Goal: Information Seeking & Learning: Understand process/instructions

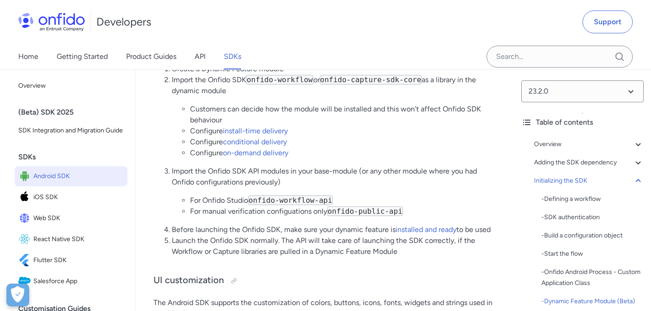
scroll to position [3923, 0]
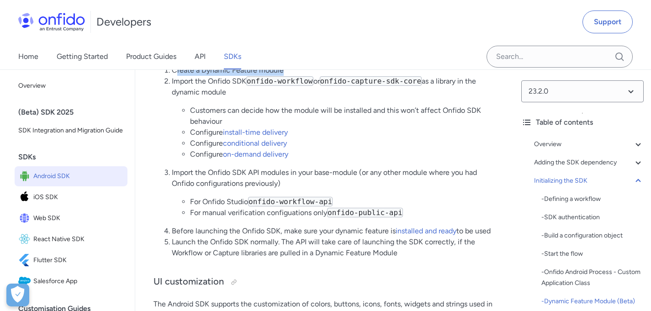
drag, startPoint x: 175, startPoint y: 133, endPoint x: 319, endPoint y: 136, distance: 144.3
click at [315, 76] on li "Create a Dynamic Feature module" at bounding box center [334, 70] width 324 height 11
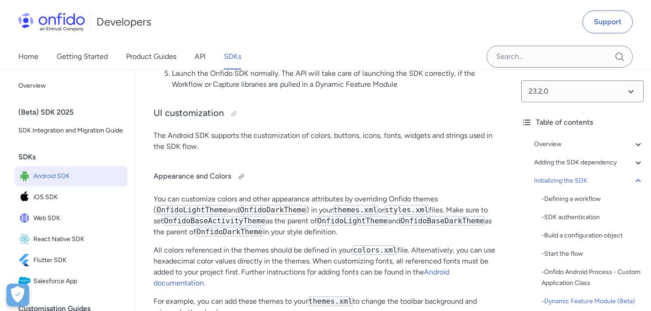
scroll to position [4140, 0]
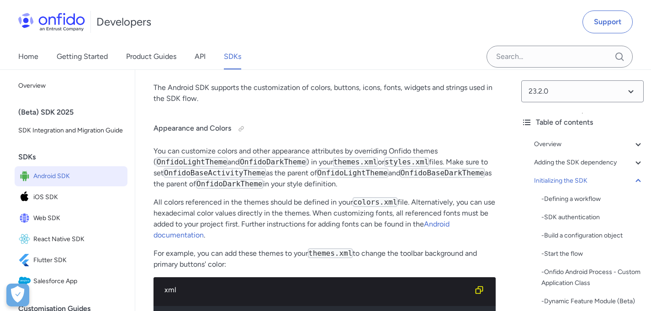
drag, startPoint x: 182, startPoint y: 216, endPoint x: 359, endPoint y: 211, distance: 176.8
click at [359, 189] on p "You can customize colors and other appearance attributes by overriding Onfido t…" at bounding box center [324, 168] width 342 height 44
drag, startPoint x: 394, startPoint y: 213, endPoint x: 430, endPoint y: 214, distance: 36.5
click at [430, 189] on p "You can customize colors and other appearance attributes by overriding Onfido t…" at bounding box center [324, 168] width 342 height 44
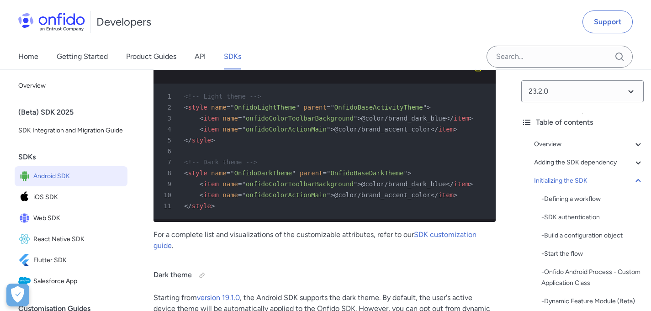
scroll to position [4372, 0]
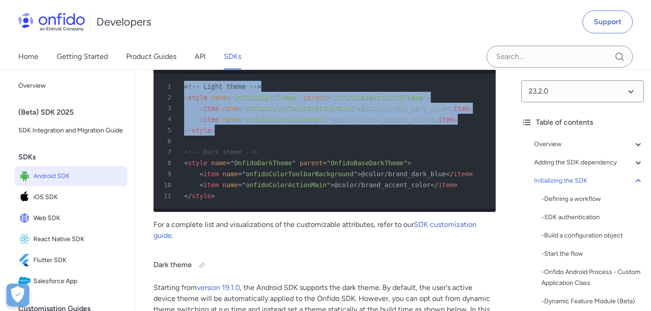
drag, startPoint x: 232, startPoint y: 193, endPoint x: 168, endPoint y: 150, distance: 77.6
click at [168, 150] on pre "1 <!-- Light theme --> 2 < style name = " OnfidoLightTheme " parent = " OnfidoB…" at bounding box center [324, 141] width 342 height 135
click at [206, 114] on div "3 < item name = " onfidoColorToolbarBackground " > @color/brand_dark_blue </ it…" at bounding box center [320, 108] width 326 height 11
drag, startPoint x: 231, startPoint y: 190, endPoint x: 178, endPoint y: 151, distance: 66.9
click at [178, 151] on pre "1 <!-- Light theme --> 2 < style name = " OnfidoLightTheme " parent = " OnfidoB…" at bounding box center [324, 141] width 342 height 135
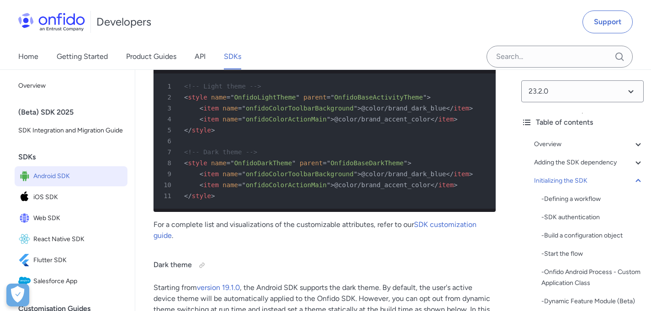
click at [248, 147] on div "6" at bounding box center [320, 141] width 326 height 11
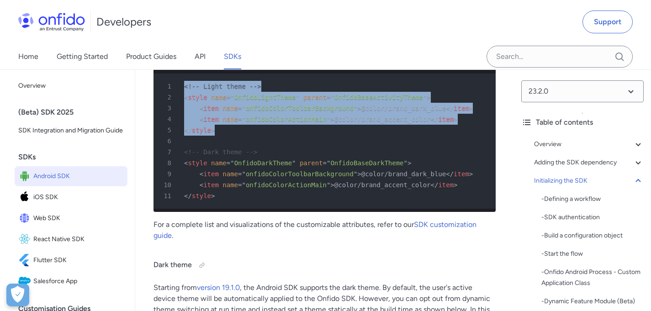
drag, startPoint x: 259, startPoint y: 201, endPoint x: 173, endPoint y: 152, distance: 99.6
click at [173, 152] on pre "1 <!-- Light theme --> 2 < style name = " OnfidoLightTheme " parent = " OnfidoB…" at bounding box center [324, 141] width 342 height 135
copy pre "<!-- Light theme --> 2 < style name = " OnfidoLightTheme " parent = " OnfidoBas…"
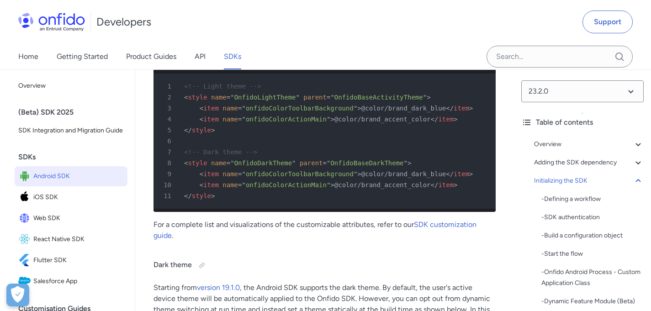
click at [239, 201] on div "11 </ style >" at bounding box center [320, 195] width 326 height 11
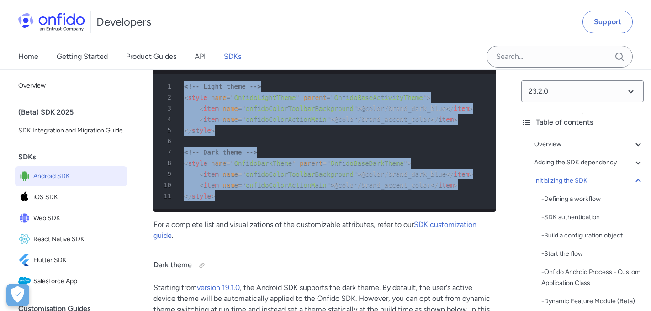
drag, startPoint x: 230, startPoint y: 261, endPoint x: 168, endPoint y: 148, distance: 128.5
click at [168, 148] on pre "1 <!-- Light theme --> 2 < style name = " OnfidoLightTheme " parent = " OnfidoB…" at bounding box center [324, 141] width 342 height 135
copy pre "<!-- Light theme --> 2 < style name = " OnfidoLightTheme " parent = " OnfidoBas…"
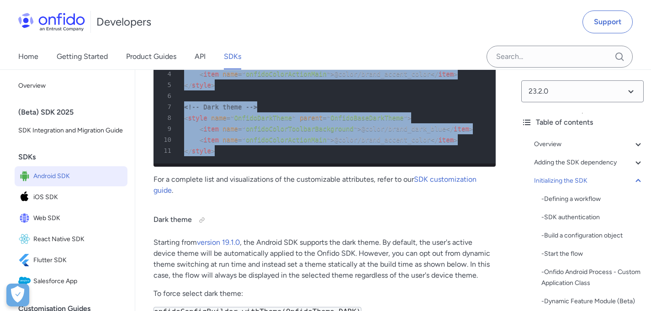
scroll to position [4409, 0]
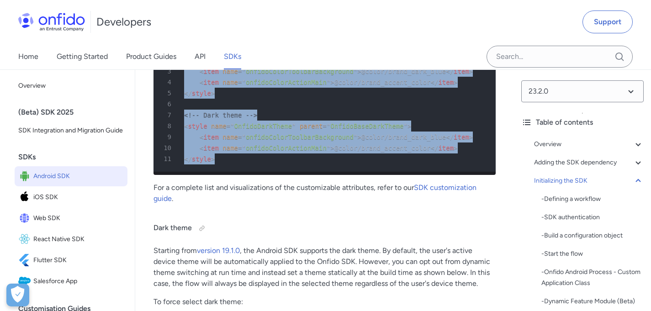
click at [294, 131] on div "8 < style name = " OnfidoDarkTheme " parent = " OnfidoBaseDarkTheme " >" at bounding box center [320, 126] width 326 height 11
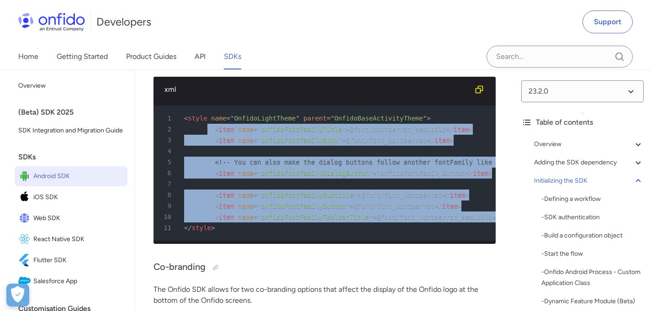
scroll to position [0, 77]
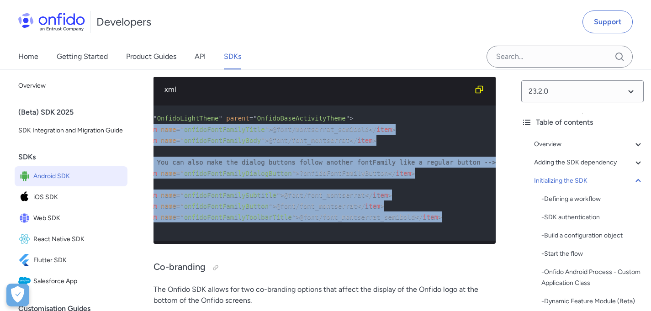
drag, startPoint x: 209, startPoint y: 195, endPoint x: 458, endPoint y: 284, distance: 264.7
click at [458, 241] on pre "1 < style name = " OnfidoLightTheme " parent = " OnfidoBaseActivityTheme " > 2 …" at bounding box center [324, 172] width 342 height 135
copy pre "< item name = " onfidoFontFamilyTitle " > @font/montserrat_semibold </ item > 3…"
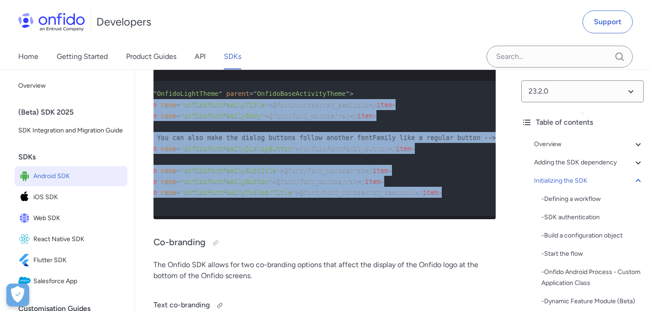
scroll to position [5073, 0]
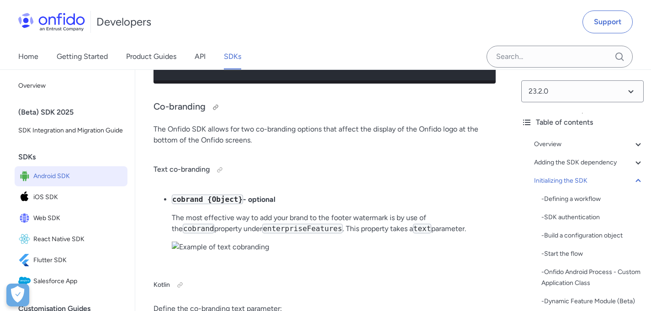
click at [346, 115] on h3 "Co-branding" at bounding box center [324, 107] width 342 height 15
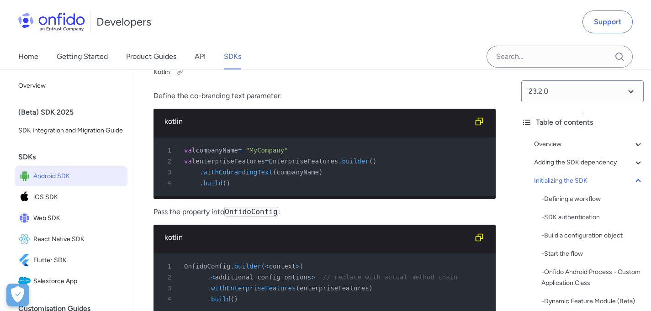
scroll to position [5286, 0]
click at [362, 79] on h5 "Kotlin" at bounding box center [324, 72] width 342 height 15
drag, startPoint x: 394, startPoint y: 142, endPoint x: 0, endPoint y: 126, distance: 394.4
click at [372, 101] on p "Define the co-branding text parameter:" at bounding box center [324, 95] width 342 height 11
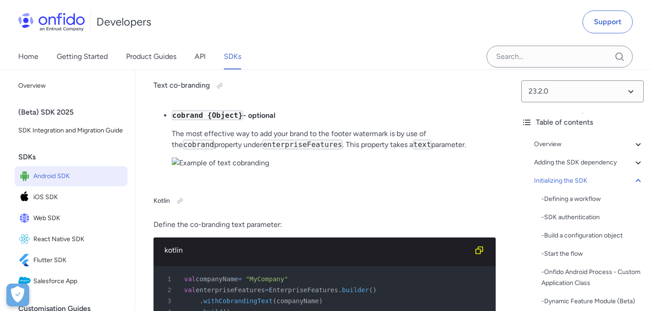
scroll to position [5157, 0]
drag, startPoint x: 176, startPoint y: 116, endPoint x: 323, endPoint y: 124, distance: 147.3
click at [323, 62] on p "The Onfido SDK allows for two co-branding options that affect the display of th…" at bounding box center [324, 51] width 342 height 22
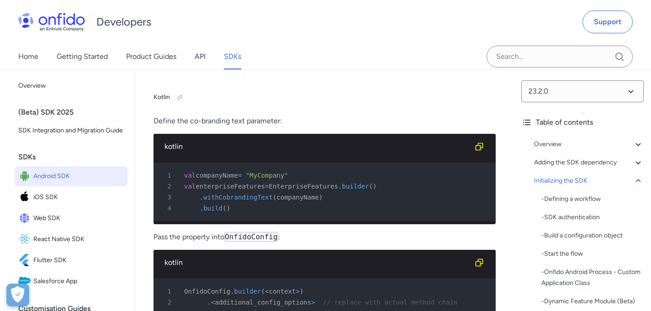
scroll to position [5285, 0]
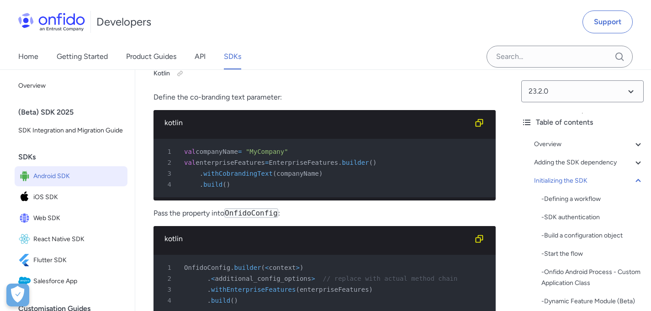
click at [329, 166] on span "EnterpriseFeatures" at bounding box center [302, 162] width 69 height 7
copy span "EnterpriseFeatures"
click at [238, 177] on span "withCobrandingText" at bounding box center [237, 173] width 69 height 7
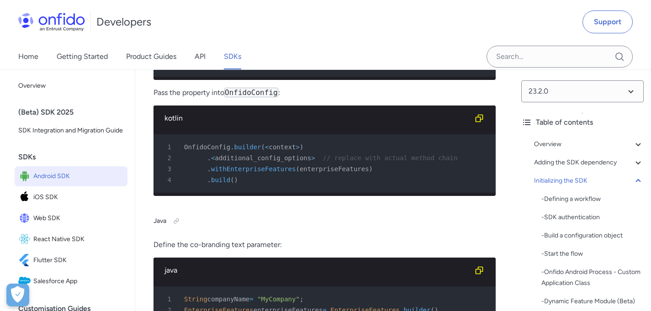
scroll to position [5406, 0]
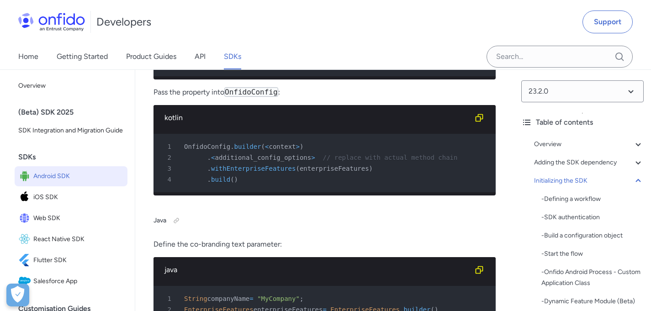
click at [208, 150] on span "OnfidoConfig" at bounding box center [207, 146] width 46 height 7
copy span "OnfidoConfig"
drag, startPoint x: 239, startPoint y: 142, endPoint x: 179, endPoint y: 105, distance: 70.6
click at [179, 76] on pre "1 val companyName = "MyCompany" 2 val enterpriseFeatures = EnterpriseFeatures .…" at bounding box center [324, 47] width 342 height 58
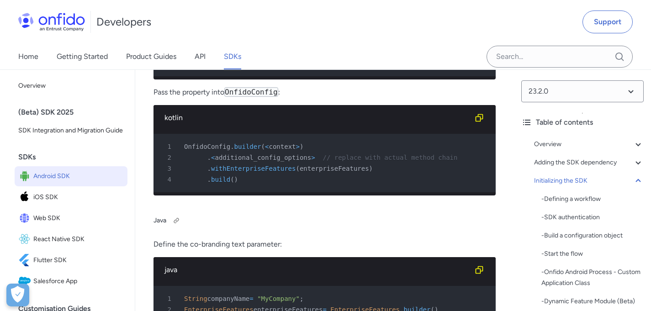
copy pre "val companyName = "MyCompany" 2 val enterpriseFeatures = EnterpriseFeatures . b…"
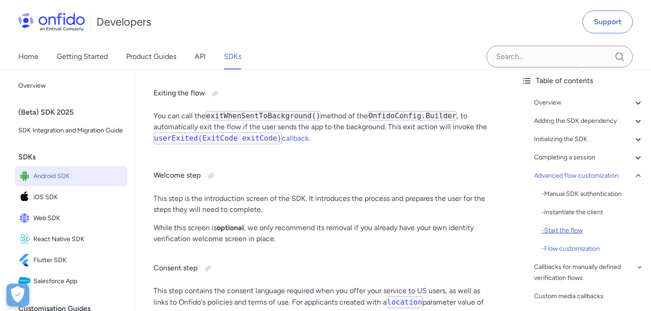
scroll to position [107, 0]
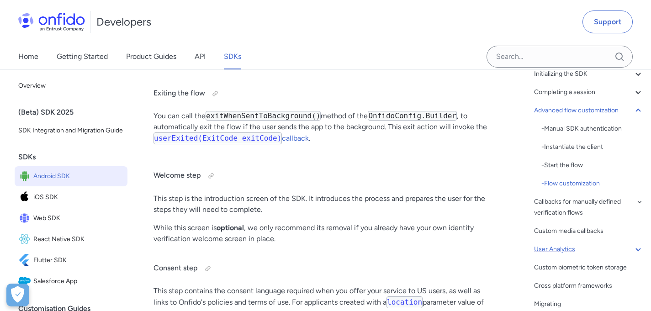
click at [584, 249] on div "User Analytics" at bounding box center [589, 249] width 110 height 11
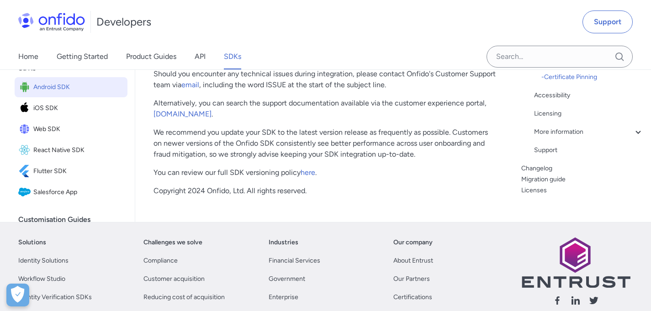
scroll to position [219, 0]
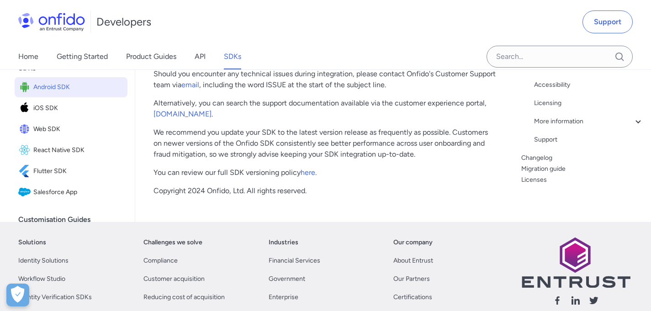
click at [582, 17] on div "Cross platform frameworks" at bounding box center [589, 11] width 110 height 11
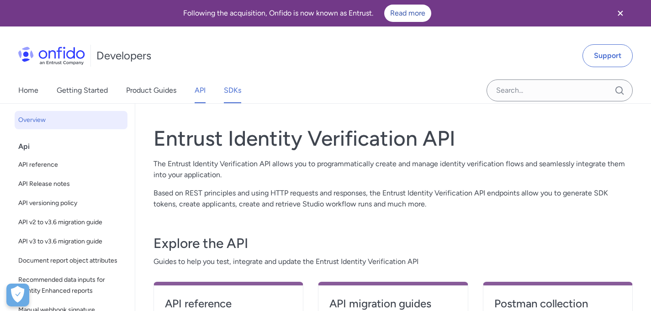
click at [241, 96] on link "SDKs" at bounding box center [232, 91] width 17 height 26
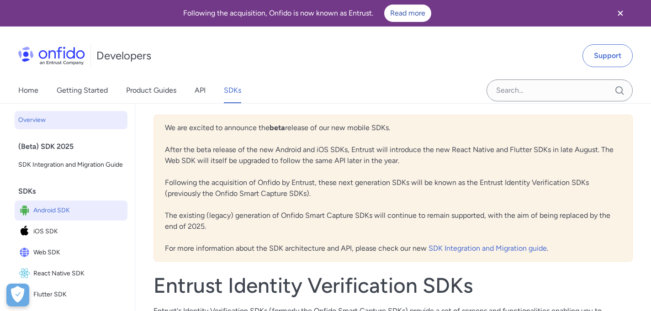
click at [61, 221] on link "Android SDK" at bounding box center [71, 210] width 113 height 20
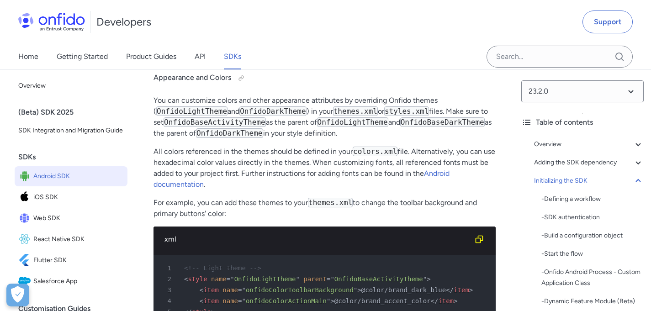
scroll to position [4264, 0]
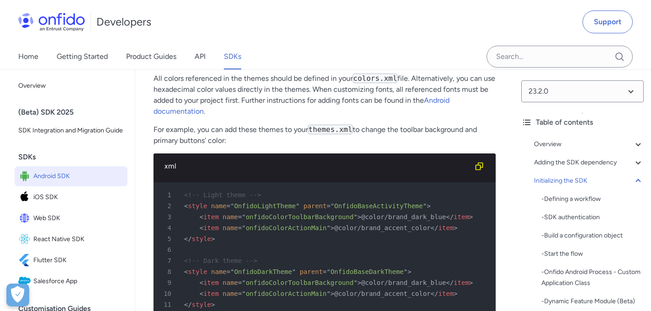
drag, startPoint x: 167, startPoint y: 91, endPoint x: 391, endPoint y: 92, distance: 223.7
click at [339, 66] on p "You can customize colors and other appearance attributes by overriding Onfido t…" at bounding box center [324, 44] width 342 height 44
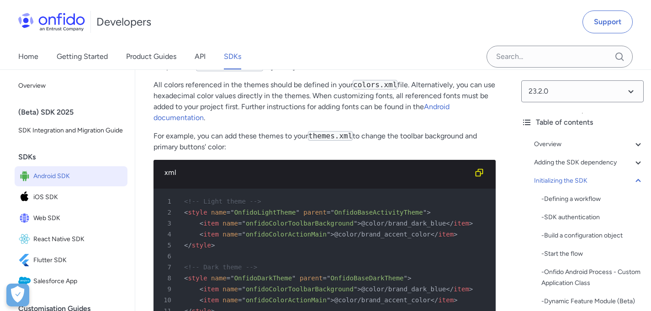
scroll to position [4257, 0]
drag, startPoint x: 184, startPoint y: 118, endPoint x: 279, endPoint y: 122, distance: 95.1
click at [278, 73] on p "You can customize colors and other appearance attributes by overriding Onfido t…" at bounding box center [324, 51] width 342 height 44
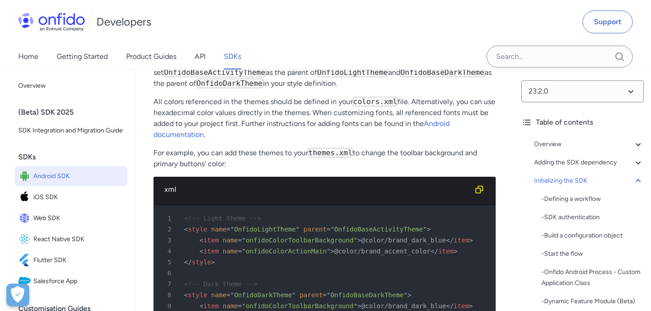
scroll to position [4221, 0]
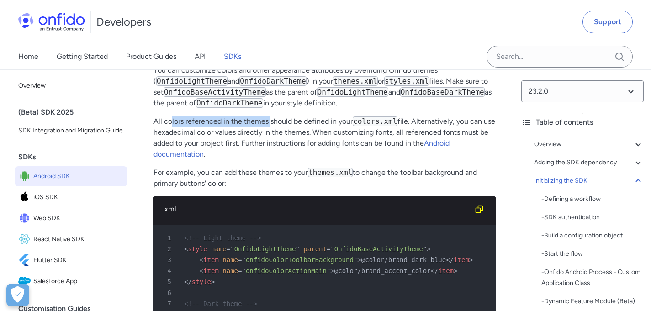
drag, startPoint x: 178, startPoint y: 184, endPoint x: 339, endPoint y: 184, distance: 161.6
click at [297, 160] on p "All colors referenced in the themes should be defined in your colors.xml file. …" at bounding box center [324, 138] width 342 height 44
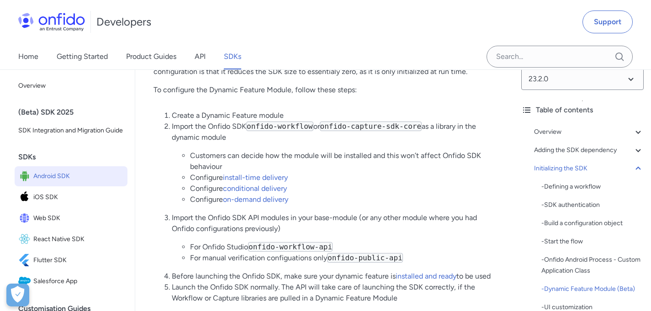
scroll to position [3762, 0]
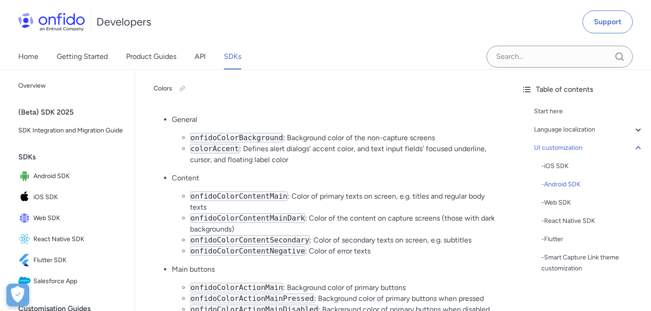
scroll to position [3536, 0]
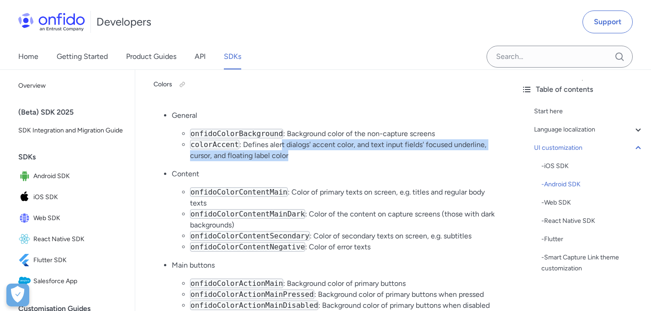
drag, startPoint x: 280, startPoint y: 166, endPoint x: 421, endPoint y: 173, distance: 140.3
click at [421, 161] on li "colorAccent : Defines alert dialogs' accent color, and text input fields' focus…" at bounding box center [342, 150] width 305 height 22
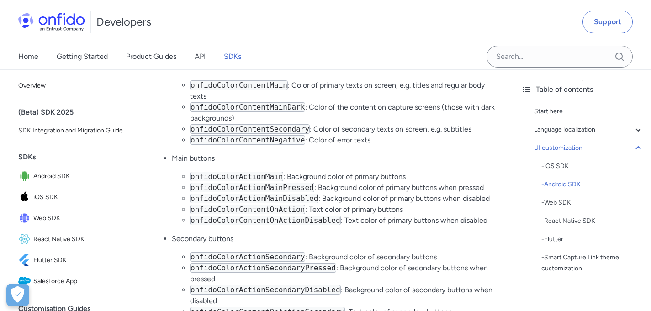
scroll to position [3655, 0]
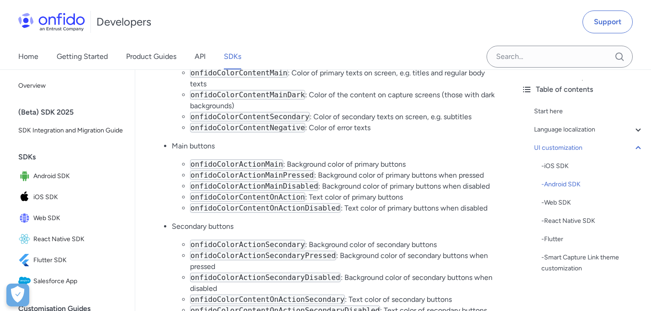
click at [411, 169] on li "Main buttons onfidoColorActionMain : Background color of primary buttons onfido…" at bounding box center [334, 177] width 324 height 73
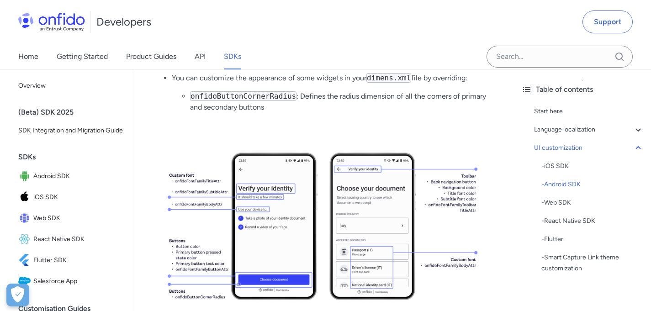
scroll to position [4308, 0]
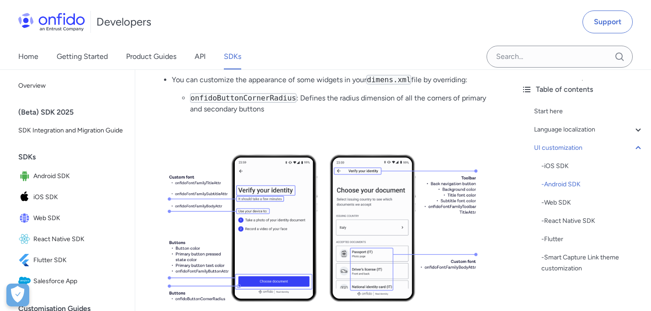
click at [268, 103] on code "onfidoButtonCornerRadius" at bounding box center [243, 98] width 106 height 10
copy code "onfidoButtonCornerRadius"
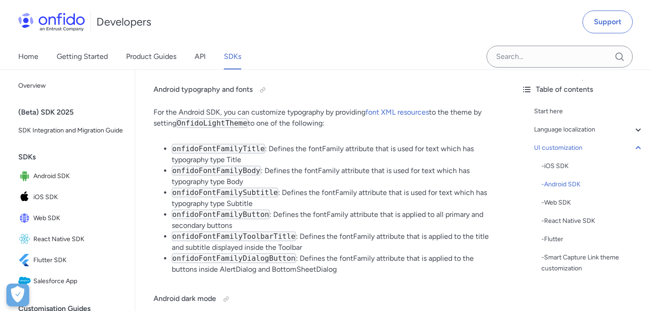
scroll to position [4586, 0]
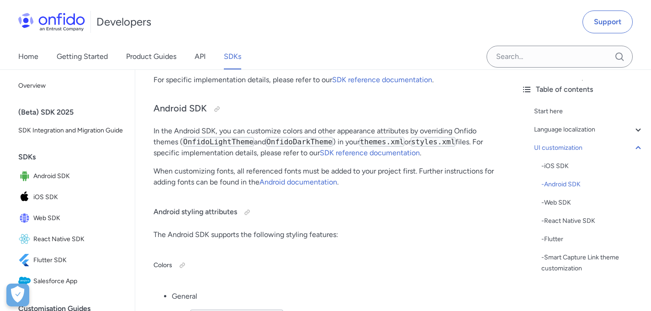
scroll to position [3342, 0]
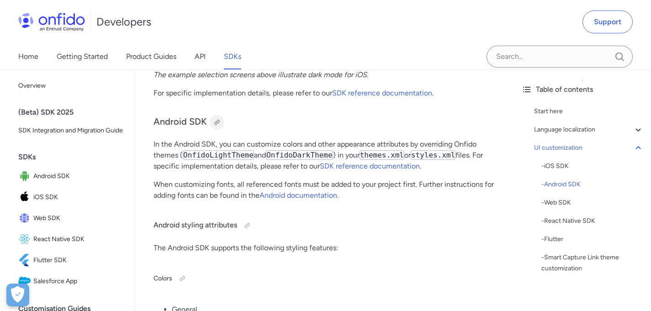
click at [218, 126] on div at bounding box center [216, 122] width 7 height 7
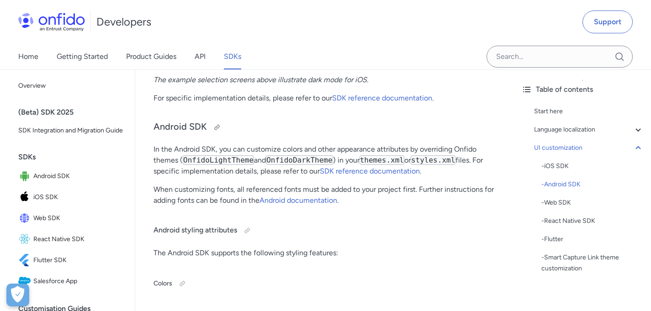
scroll to position [3336, 0]
click at [216, 131] on div at bounding box center [216, 127] width 7 height 7
